Goal: Task Accomplishment & Management: Manage account settings

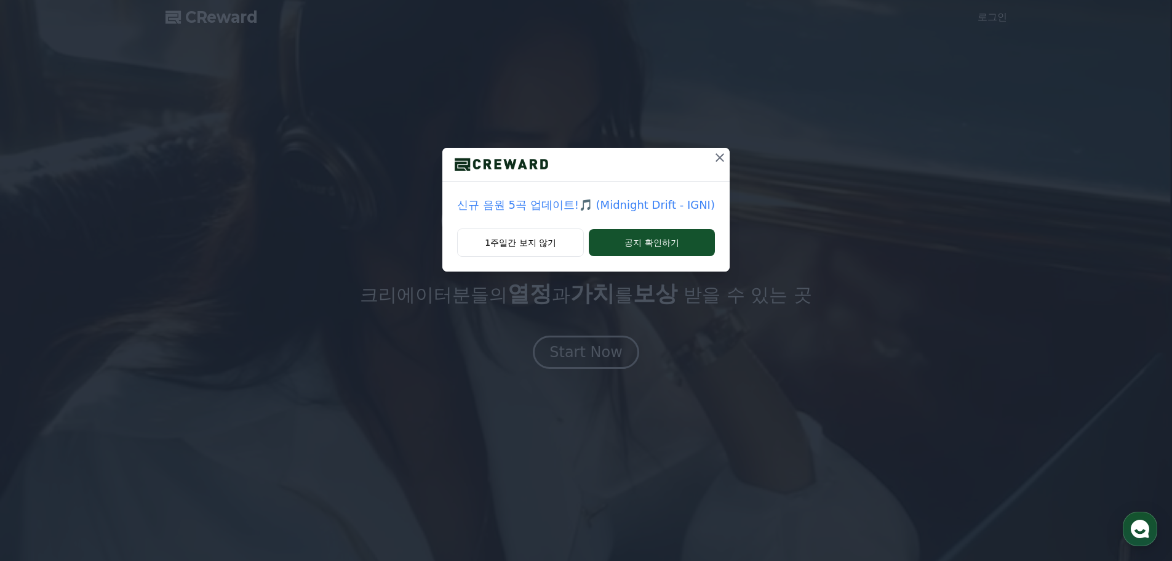
click at [720, 160] on icon at bounding box center [720, 157] width 9 height 9
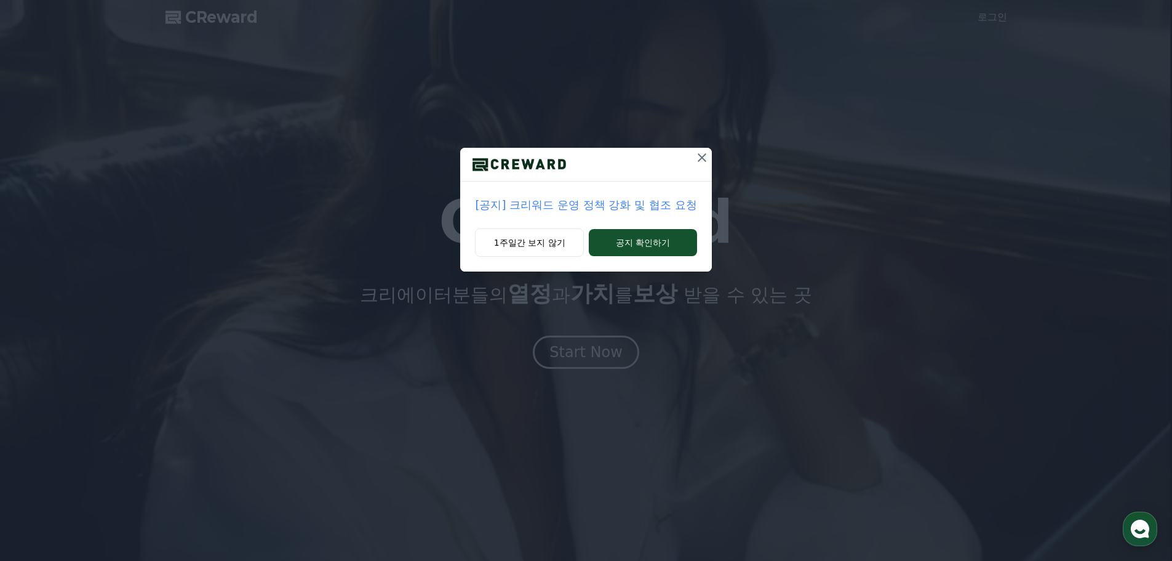
click at [703, 156] on icon at bounding box center [702, 157] width 15 height 15
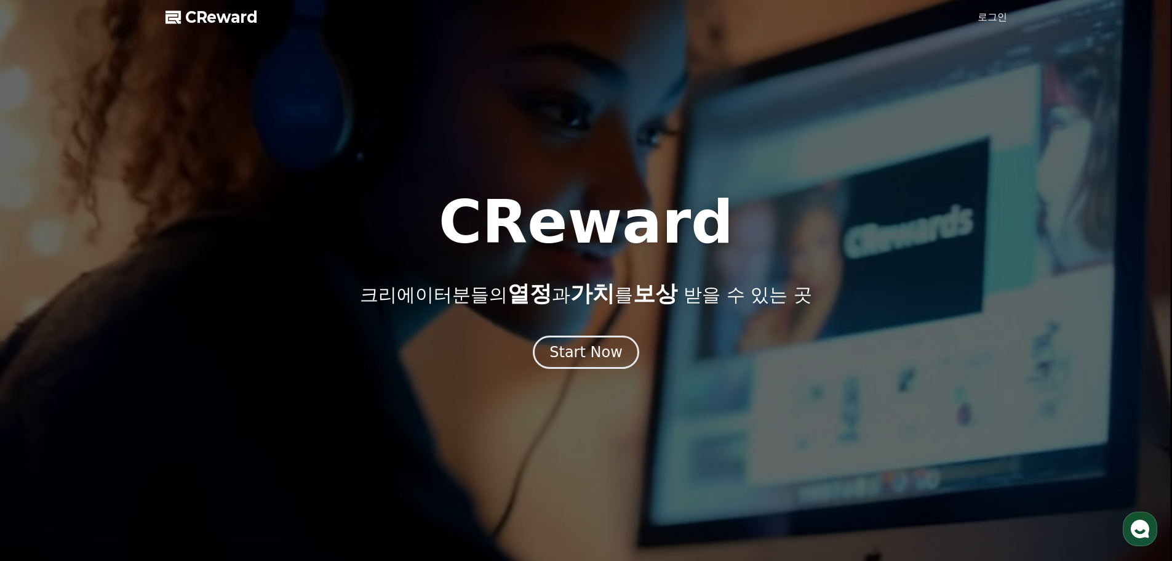
click at [993, 16] on link "로그인" at bounding box center [993, 17] width 30 height 15
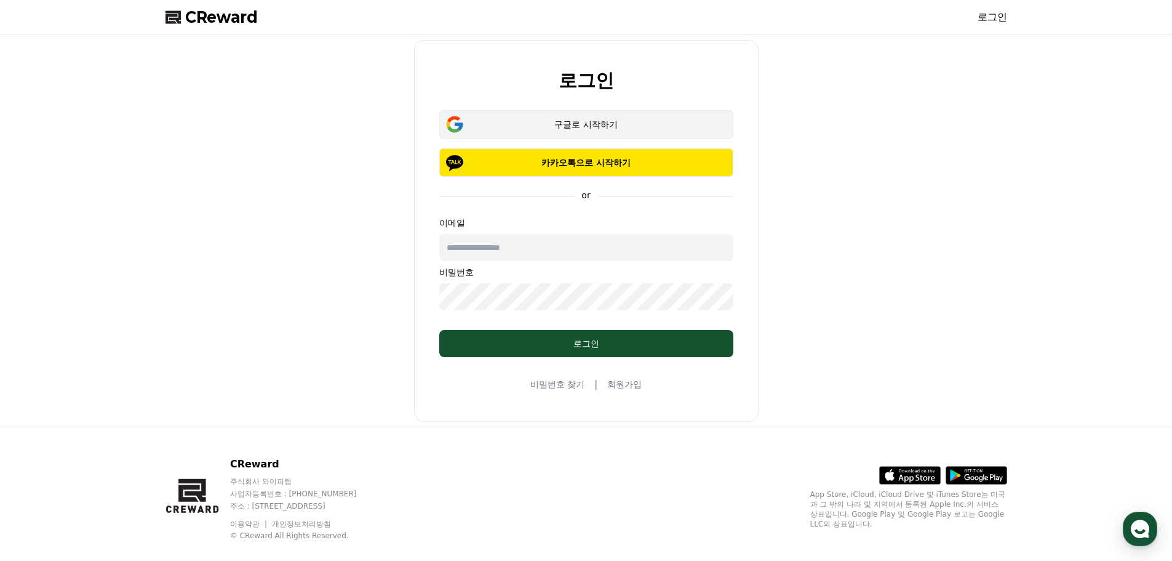
click at [597, 122] on div "구글로 시작하기" at bounding box center [586, 124] width 258 height 12
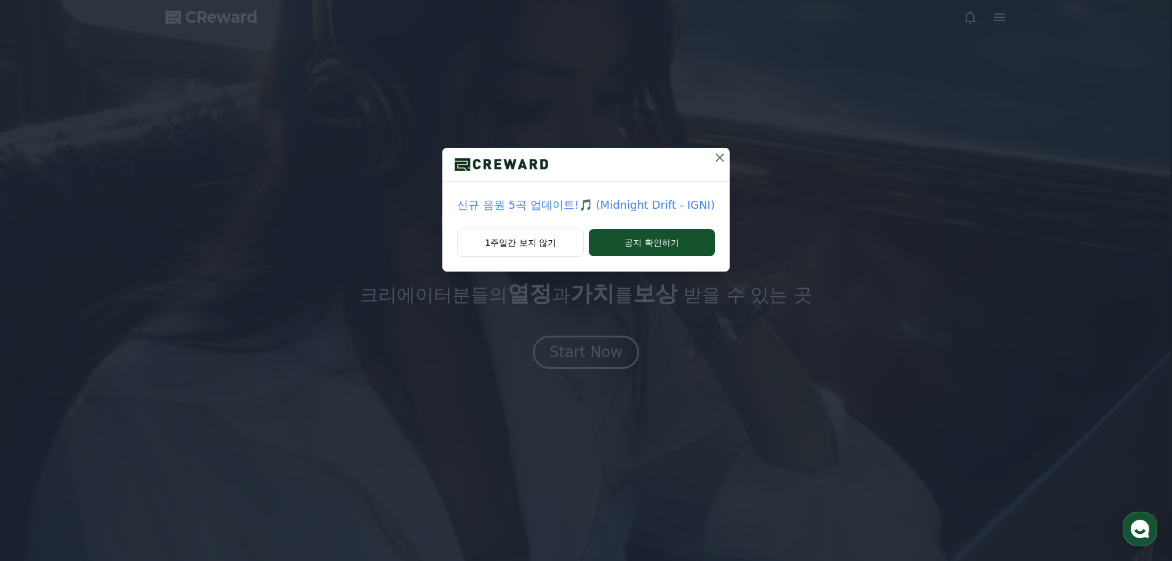
drag, startPoint x: 788, startPoint y: 0, endPoint x: 1030, endPoint y: 163, distance: 292.2
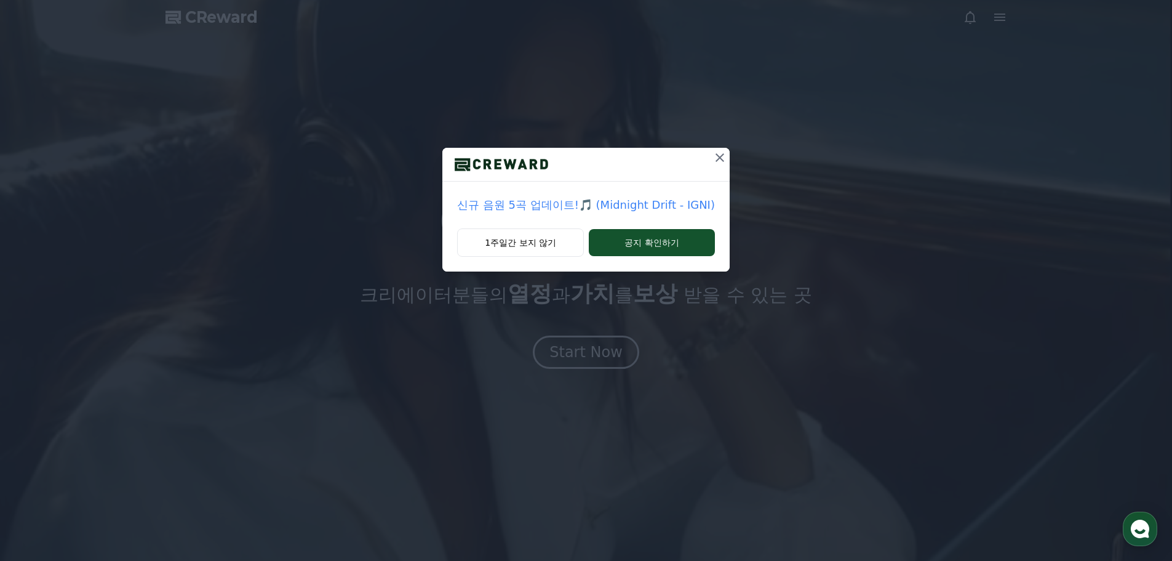
click at [1030, 163] on div "신규 음원 5곡 업데이트!🎵 (Midnight Drift - IGNI) 1주일간 보지 않기 공지 확인하기" at bounding box center [586, 145] width 1172 height 291
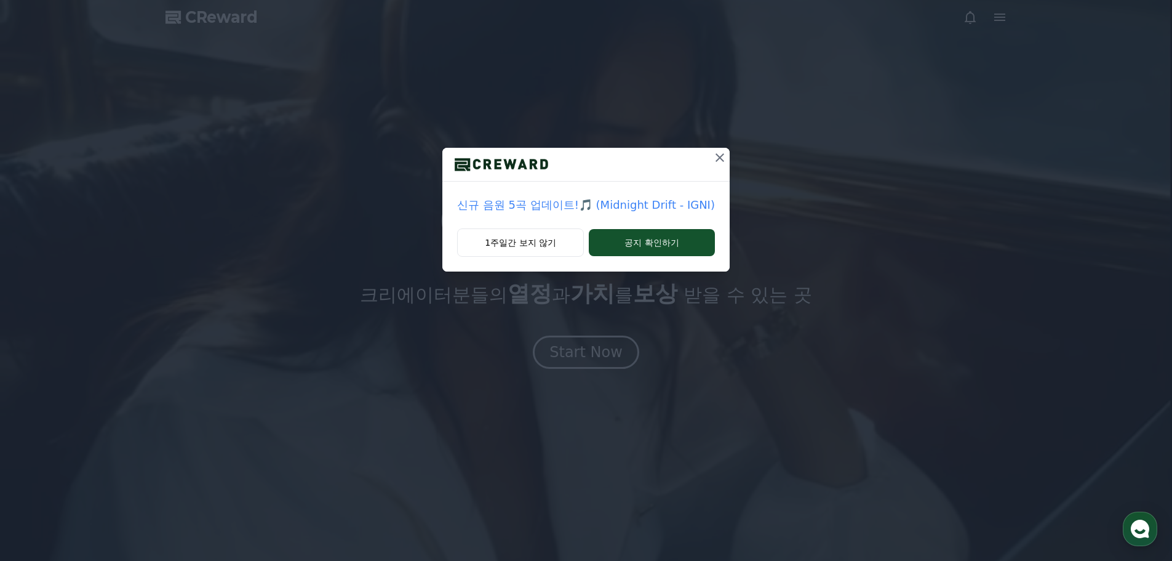
drag, startPoint x: 1098, startPoint y: 1, endPoint x: 887, endPoint y: 118, distance: 240.8
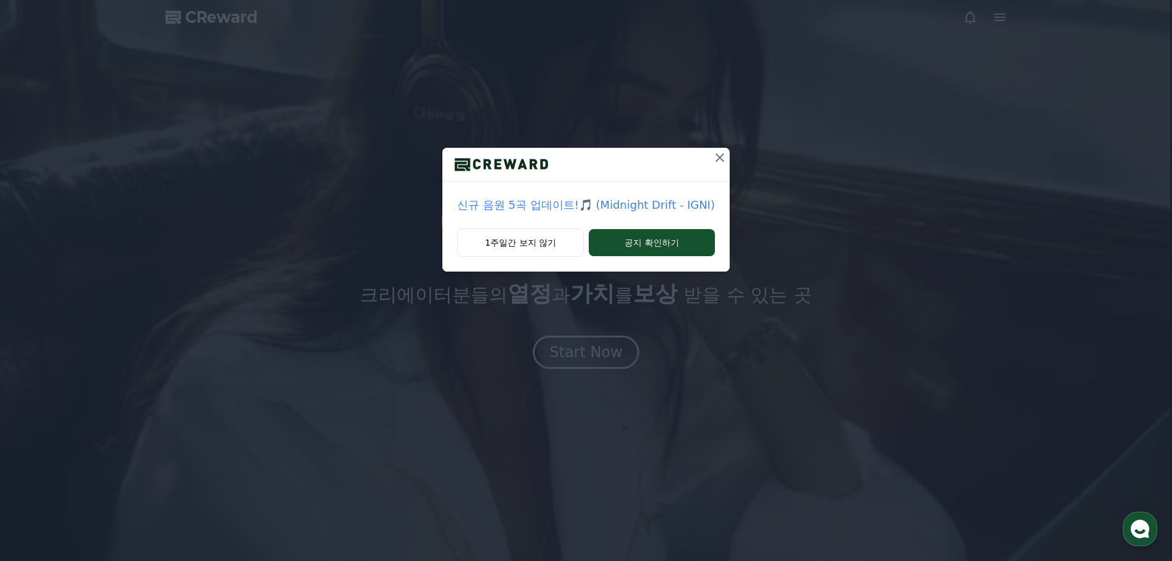
click at [887, 118] on div "신규 음원 5곡 업데이트!🎵 (Midnight Drift - IGNI) 1주일간 보지 않기 공지 확인하기" at bounding box center [586, 145] width 1172 height 291
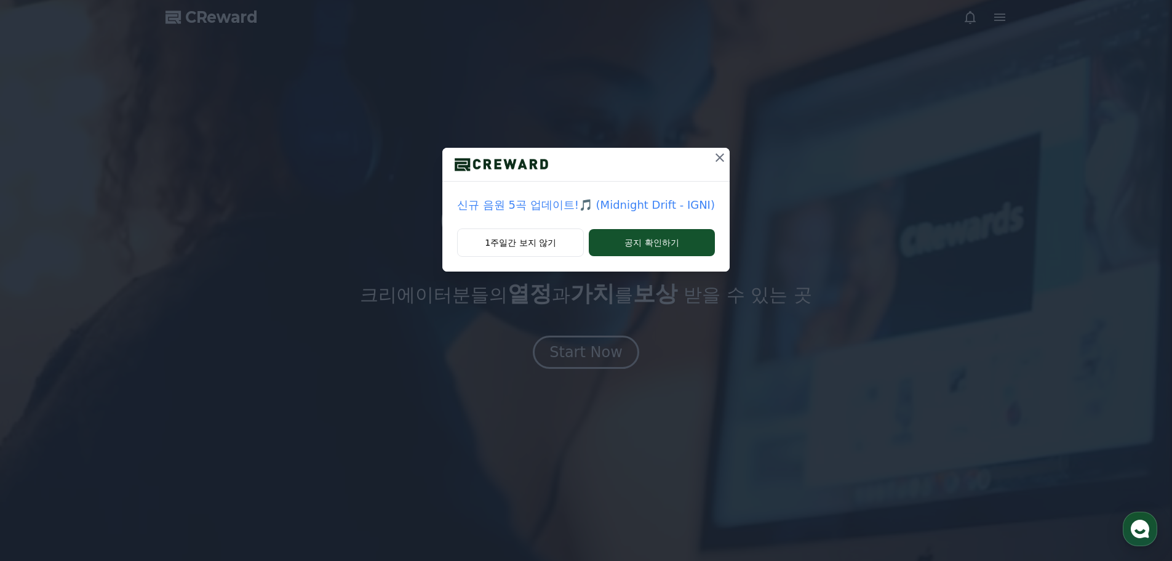
click at [716, 155] on icon at bounding box center [720, 157] width 9 height 9
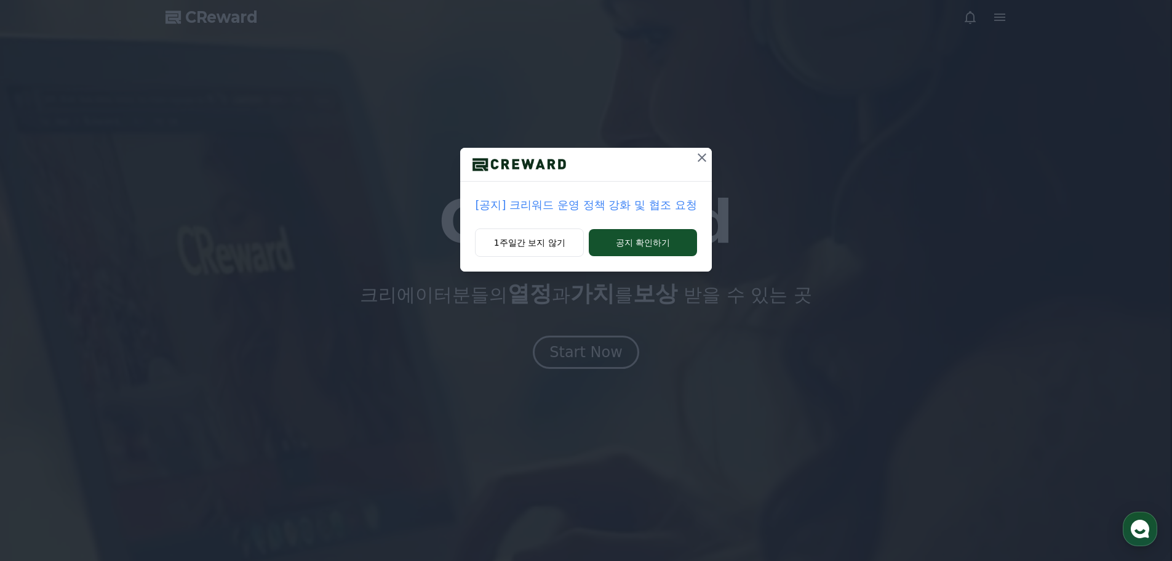
click at [705, 154] on icon at bounding box center [702, 157] width 9 height 9
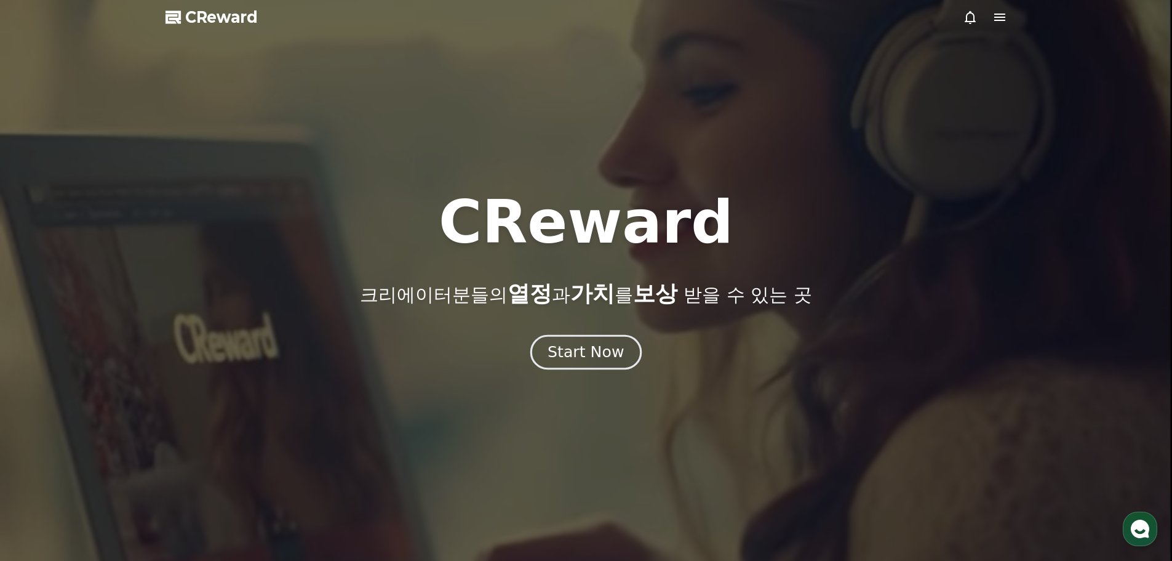
click at [599, 352] on div "Start Now" at bounding box center [586, 352] width 76 height 21
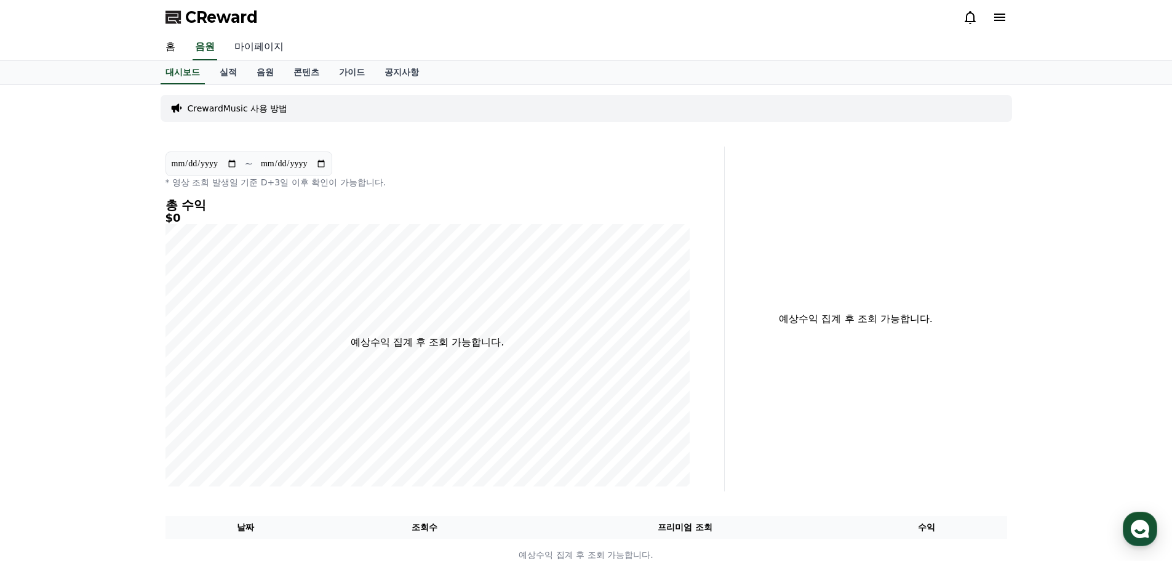
click at [251, 51] on link "마이페이지" at bounding box center [259, 47] width 69 height 26
select select "**********"
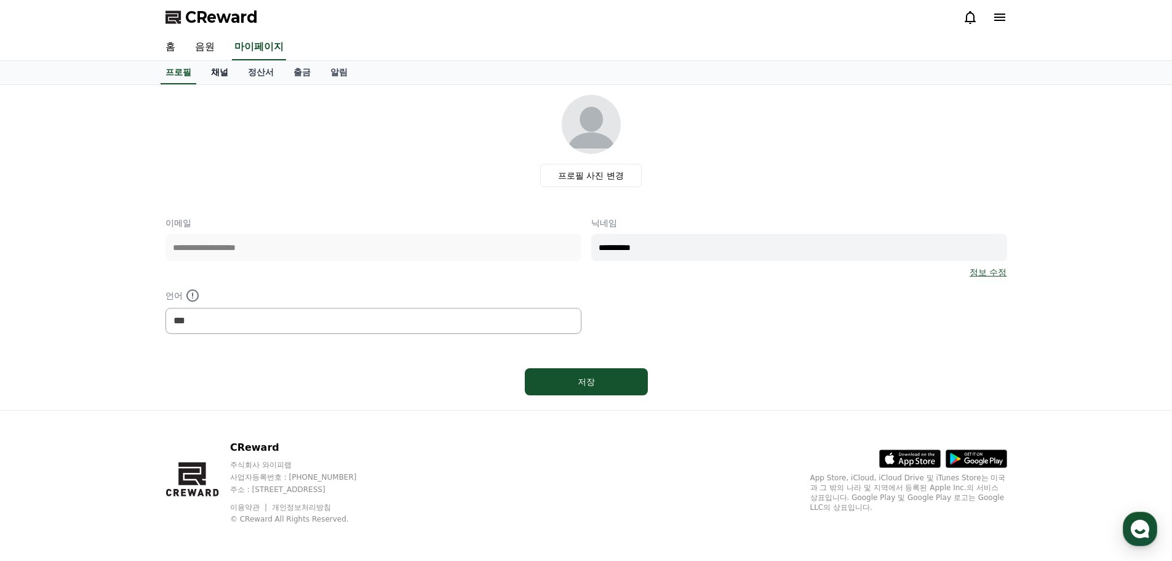
click at [215, 72] on link "채널" at bounding box center [219, 72] width 37 height 23
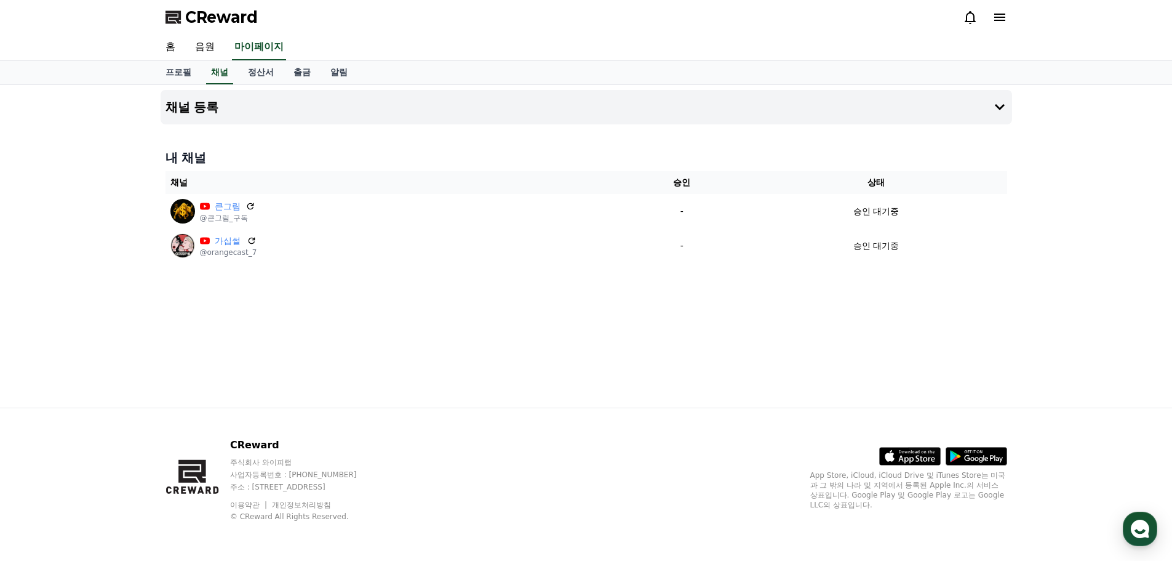
click at [553, 339] on div "채널 등록 내 채널 채널 승인 상태 큰그림 @큰그림_구독 - 승인 대기중 가십썰 @orangecast_7 - 승인 대기중" at bounding box center [587, 246] width 862 height 322
